Goal: Task Accomplishment & Management: Use online tool/utility

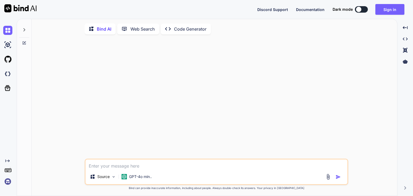
type textarea "x"
click at [381, 12] on button "Sign in" at bounding box center [389, 9] width 29 height 11
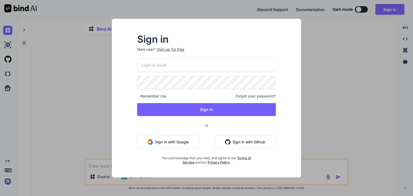
type input "[EMAIL_ADDRESS][DOMAIN_NAME]"
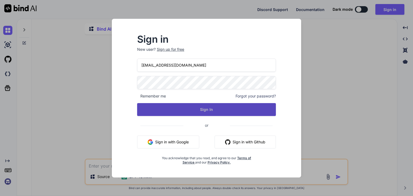
click at [220, 109] on button "Sign In" at bounding box center [206, 109] width 139 height 13
click at [220, 111] on button "Sign In" at bounding box center [206, 109] width 139 height 13
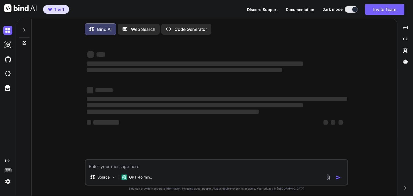
type textarea "x"
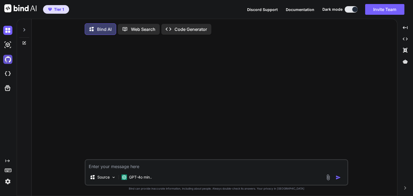
click at [8, 60] on img at bounding box center [7, 59] width 9 height 9
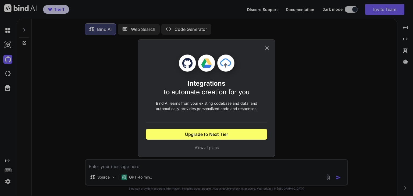
click at [203, 147] on span "View all plans" at bounding box center [206, 147] width 121 height 5
